Goal: Task Accomplishment & Management: Use online tool/utility

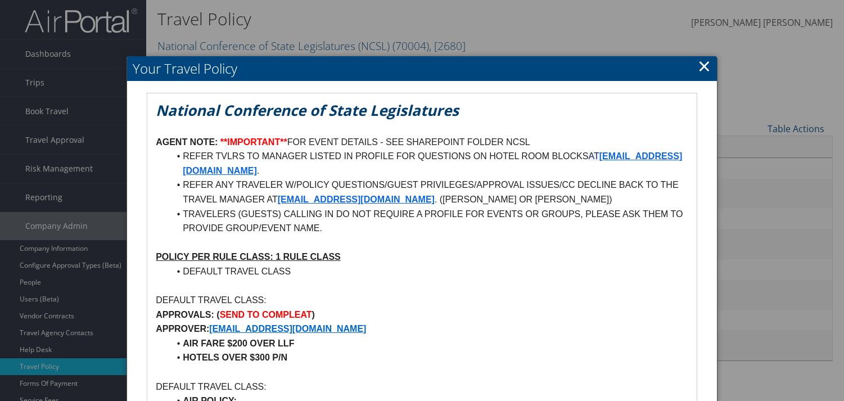
scroll to position [197, 0]
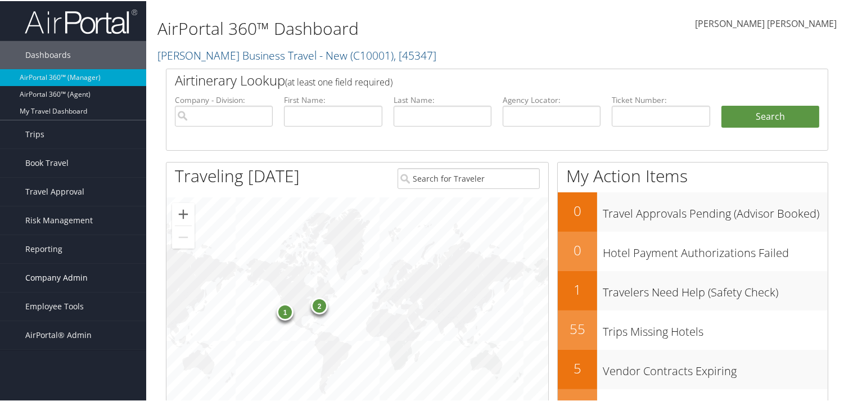
click at [66, 281] on span "Company Admin" at bounding box center [56, 277] width 62 height 28
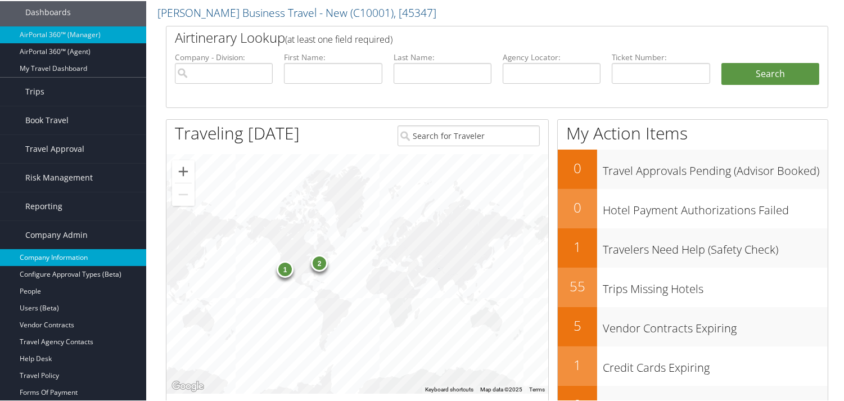
scroll to position [42, 0]
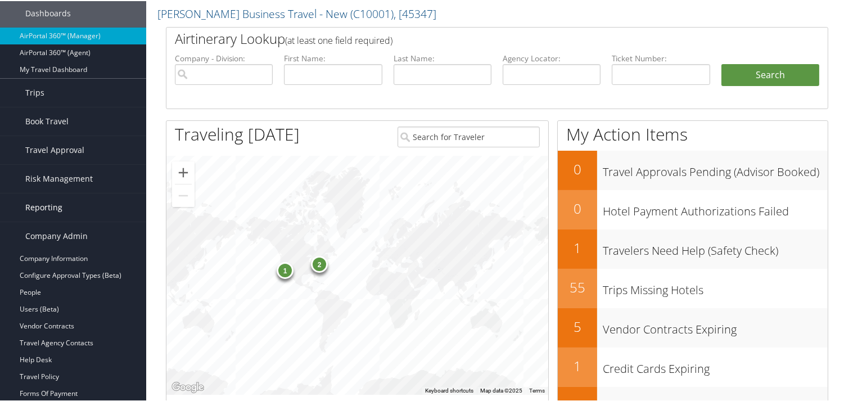
click at [46, 204] on span "Reporting" at bounding box center [43, 206] width 37 height 28
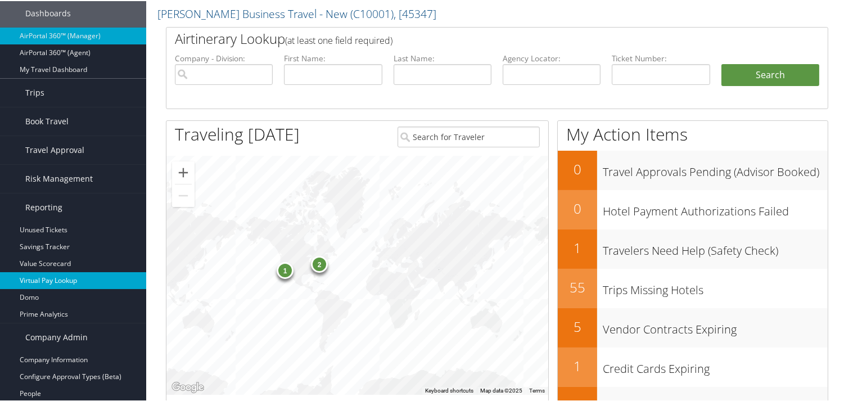
click at [51, 279] on link "Virtual Pay Lookup" at bounding box center [73, 279] width 146 height 17
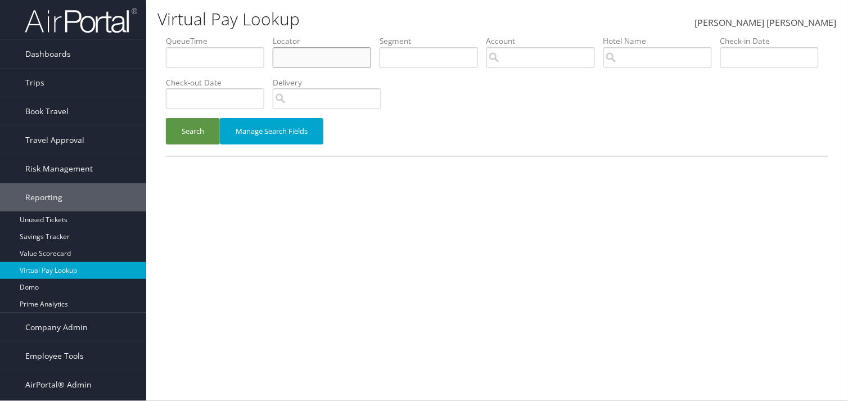
click at [303, 58] on input "text" at bounding box center [322, 57] width 98 height 21
paste input "+1 (619) 710-0900"
drag, startPoint x: 273, startPoint y: 59, endPoint x: 114, endPoint y: 56, distance: 159.2
click at [115, 55] on div "Dashboards AirPortal 360™ (Manager) AirPortal 360™ (Agent) My Travel Dashboard …" at bounding box center [424, 200] width 848 height 401
paste input "DBTDD7"
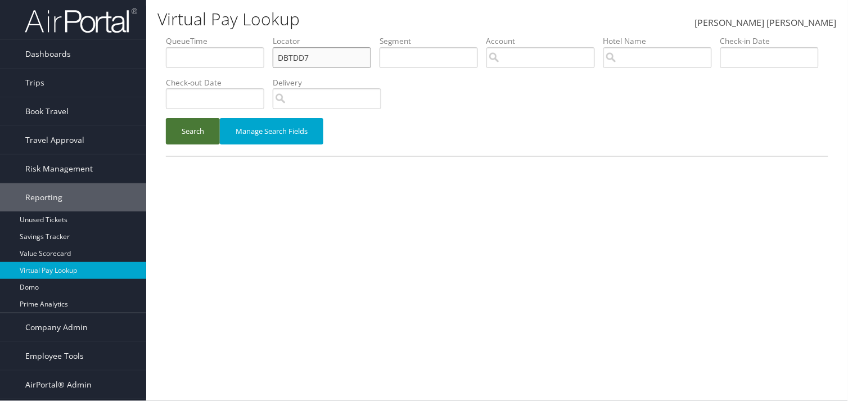
type input "DBTDD7"
click at [210, 136] on button "Search" at bounding box center [193, 131] width 54 height 26
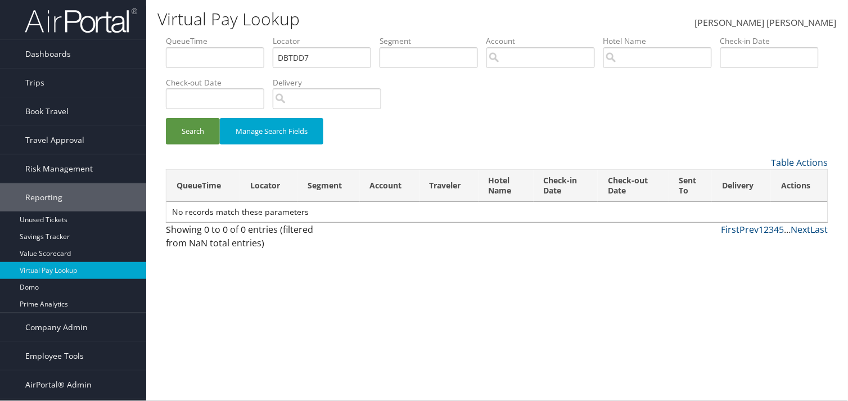
click at [340, 291] on div "Virtual Pay Lookup Brandon Lee Hendricks Brandon Lee Hendricks My Settings Trav…" at bounding box center [497, 200] width 702 height 401
click at [304, 58] on input "DBTDD7" at bounding box center [322, 57] width 98 height 21
click at [318, 53] on input "text" at bounding box center [322, 57] width 98 height 21
paste input "DBTDD7"
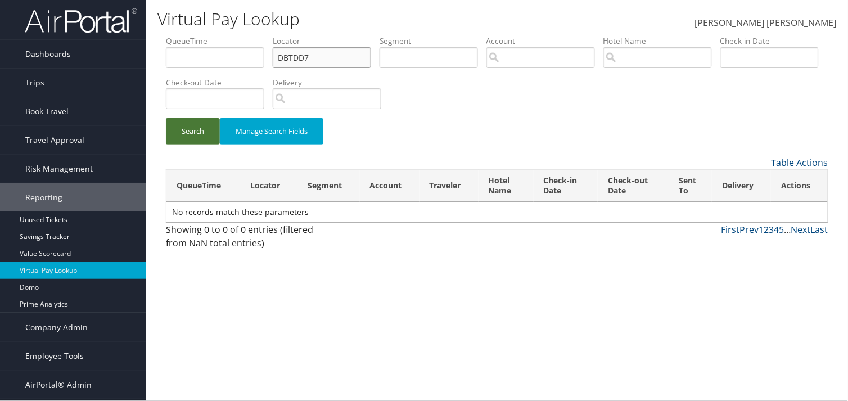
type input "DBTDD7"
click at [191, 128] on button "Search" at bounding box center [193, 131] width 54 height 26
click at [305, 59] on input "DBTDD7" at bounding box center [322, 57] width 98 height 21
click at [44, 59] on span "Dashboards" at bounding box center [48, 54] width 46 height 28
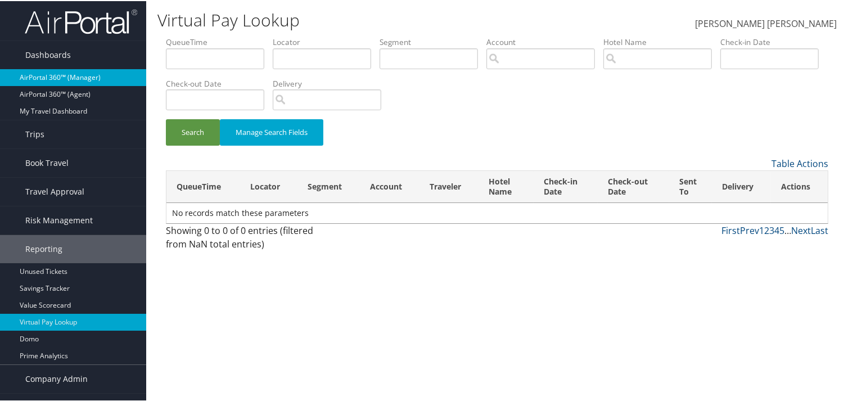
click at [48, 76] on link "AirPortal 360™ (Manager)" at bounding box center [73, 76] width 146 height 17
